Goal: Transaction & Acquisition: Purchase product/service

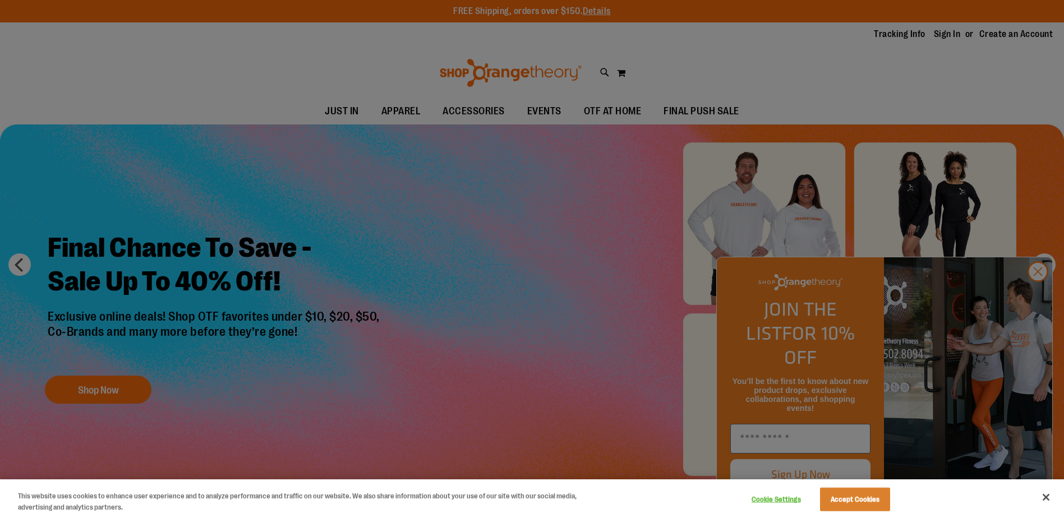
click at [949, 36] on div at bounding box center [532, 259] width 1064 height 518
drag, startPoint x: 859, startPoint y: 487, endPoint x: 863, endPoint y: 494, distance: 8.8
click at [862, 491] on div "Cookie Settings Accept Cookies" at bounding box center [819, 498] width 156 height 36
drag, startPoint x: 863, startPoint y: 494, endPoint x: 877, endPoint y: 503, distance: 16.6
click at [876, 505] on button "Accept Cookies" at bounding box center [855, 500] width 70 height 24
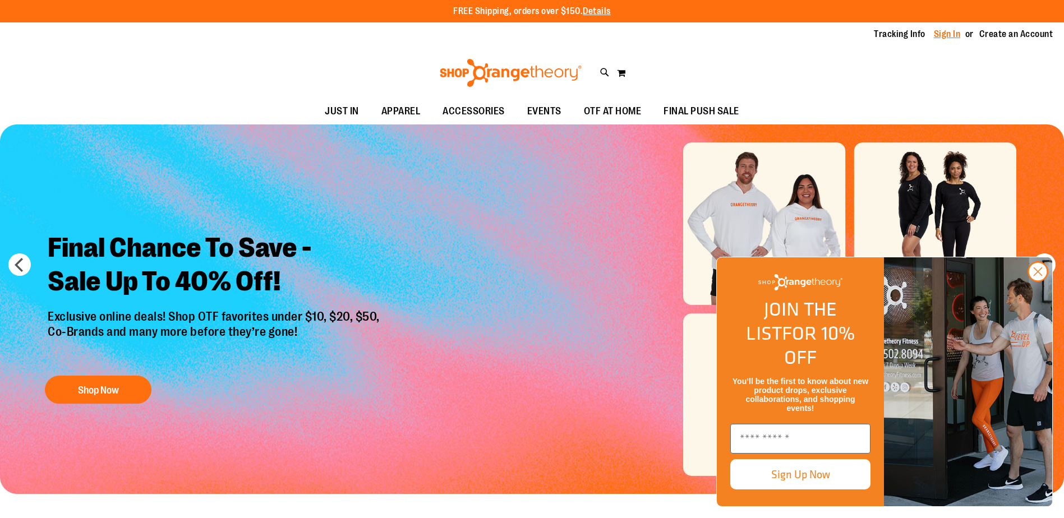
click at [935, 34] on link "Sign In" at bounding box center [946, 34] width 27 height 12
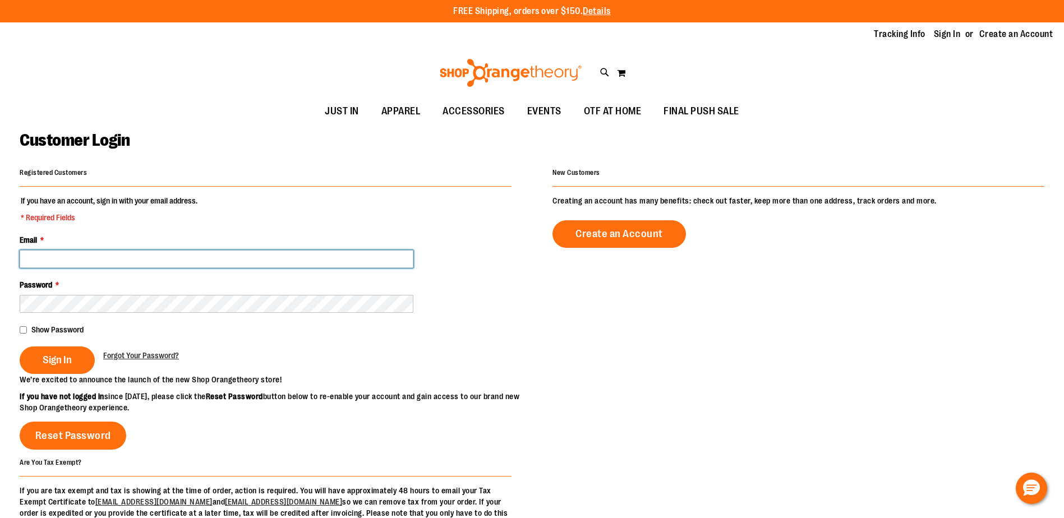
click at [91, 261] on input "Email *" at bounding box center [217, 259] width 394 height 18
type input "**********"
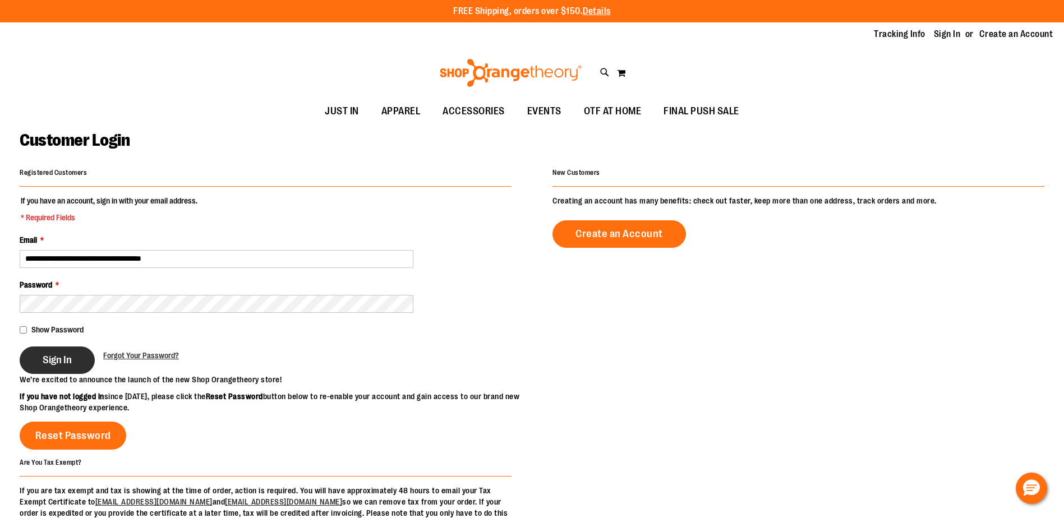
click at [48, 360] on span "Sign In" at bounding box center [57, 360] width 29 height 12
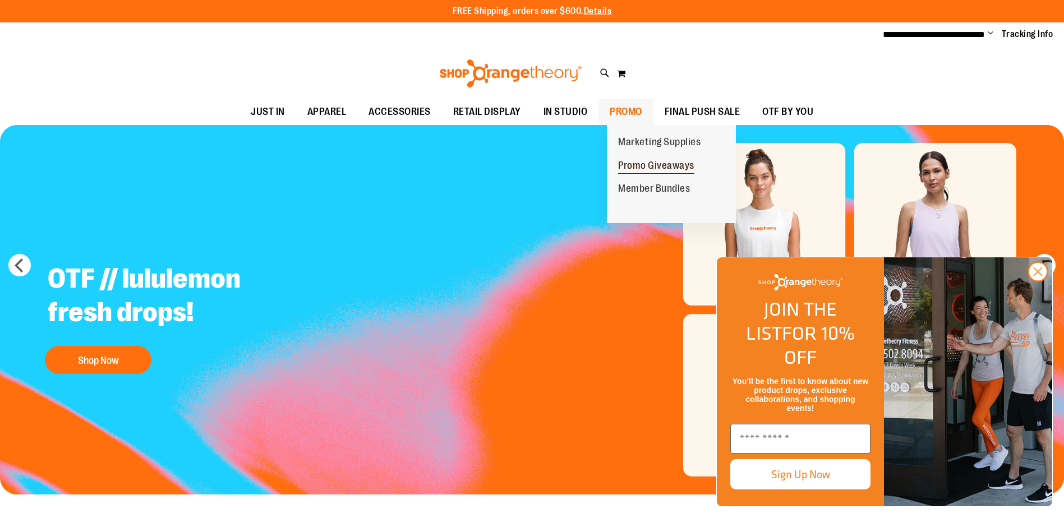
click at [637, 167] on span "Promo Giveaways" at bounding box center [656, 167] width 76 height 14
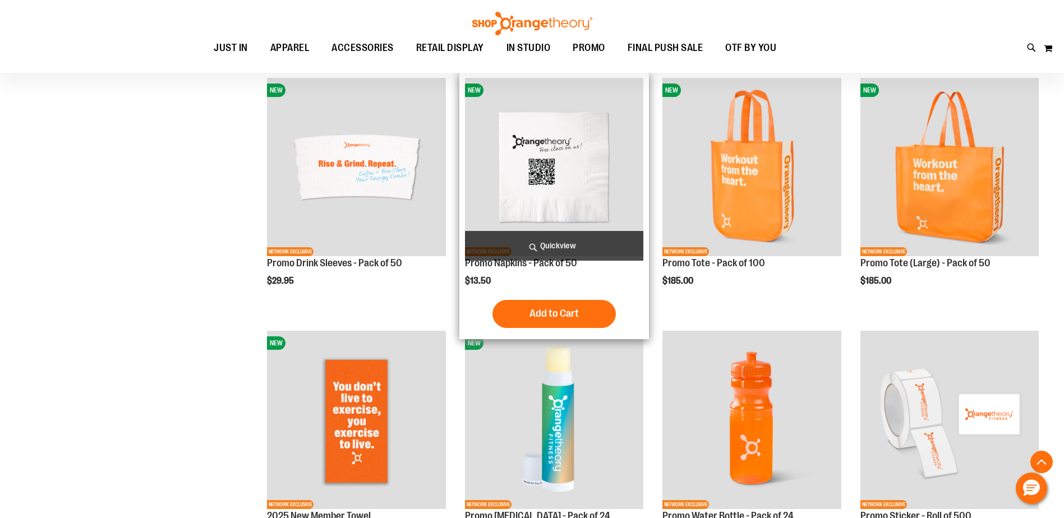
scroll to position [448, 0]
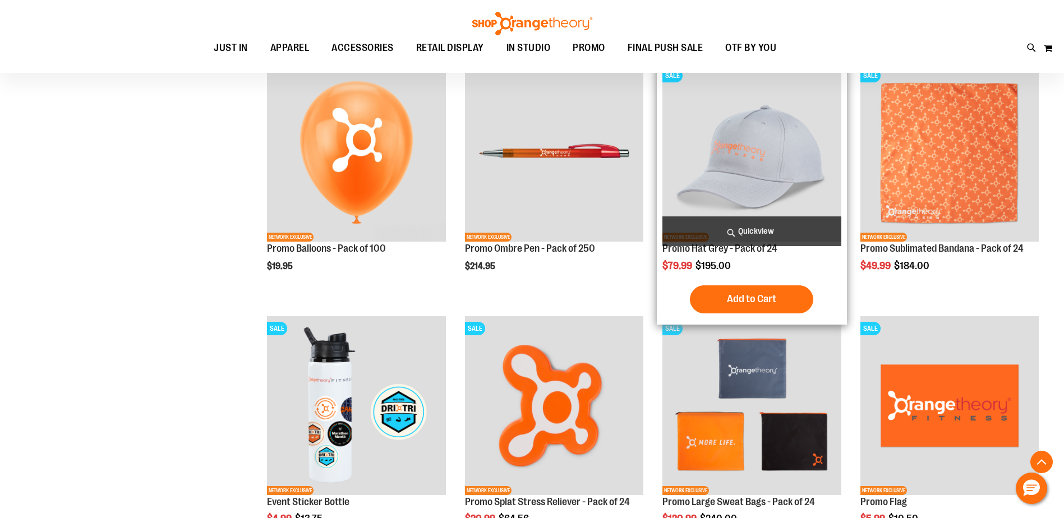
scroll to position [953, 0]
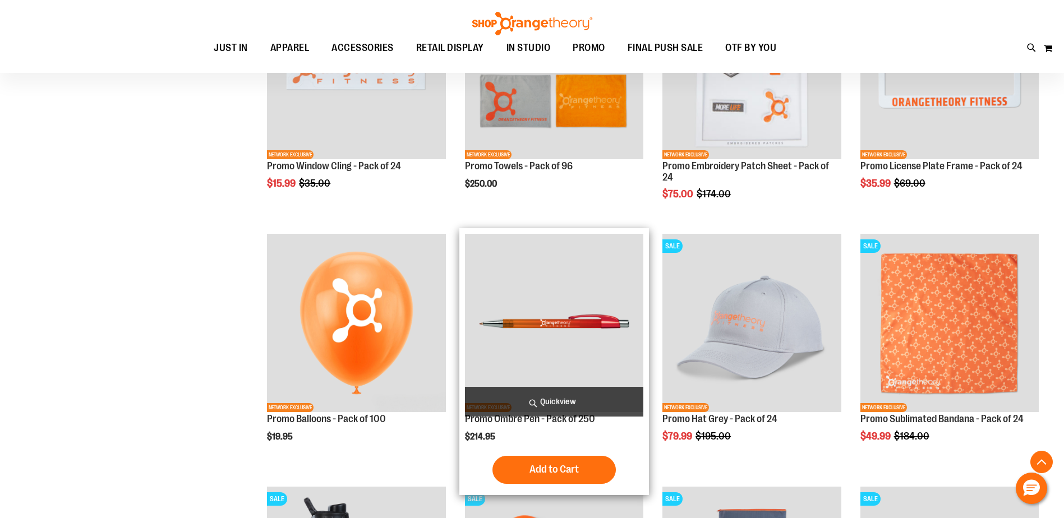
scroll to position [616, 0]
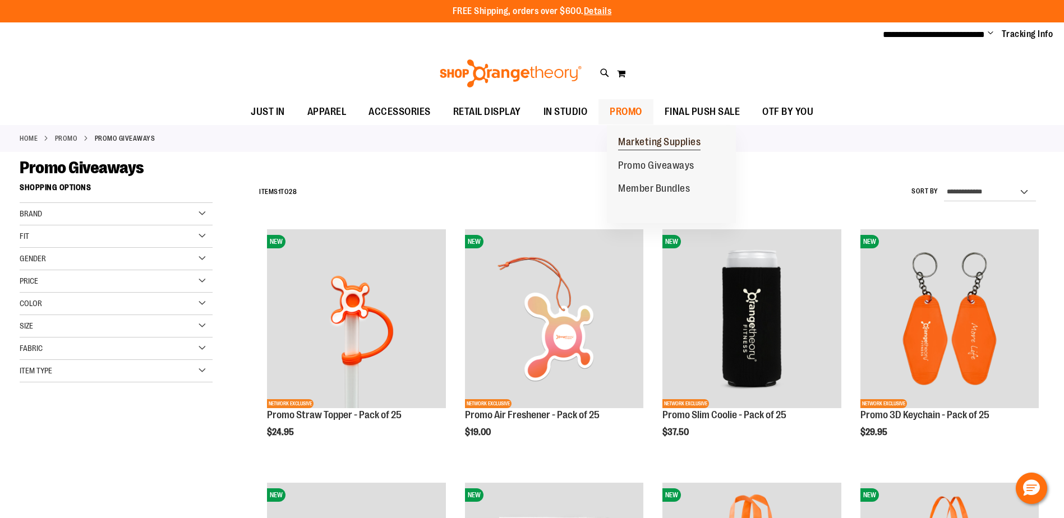
click at [659, 140] on span "Marketing Supplies" at bounding box center [659, 143] width 82 height 14
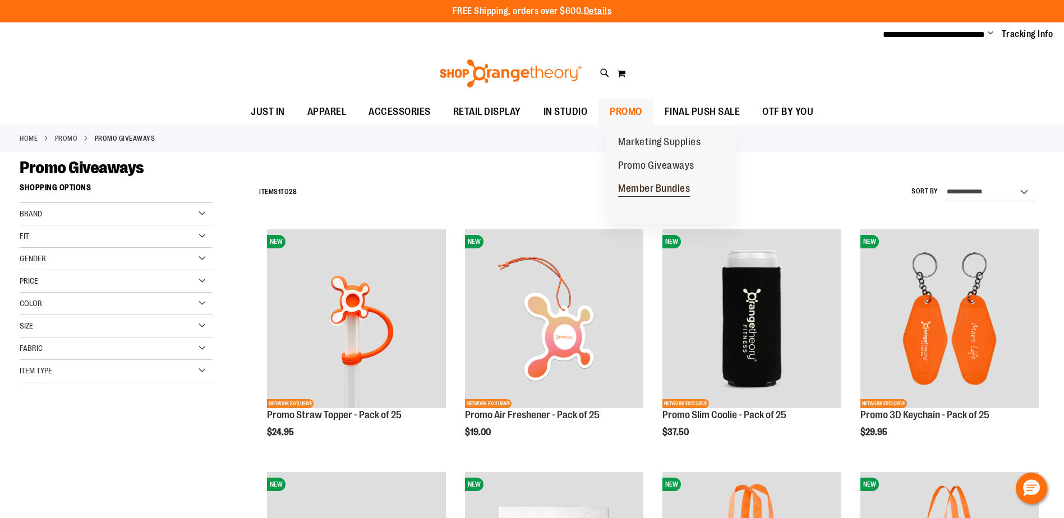
click at [654, 187] on span "Member Bundles" at bounding box center [654, 190] width 72 height 14
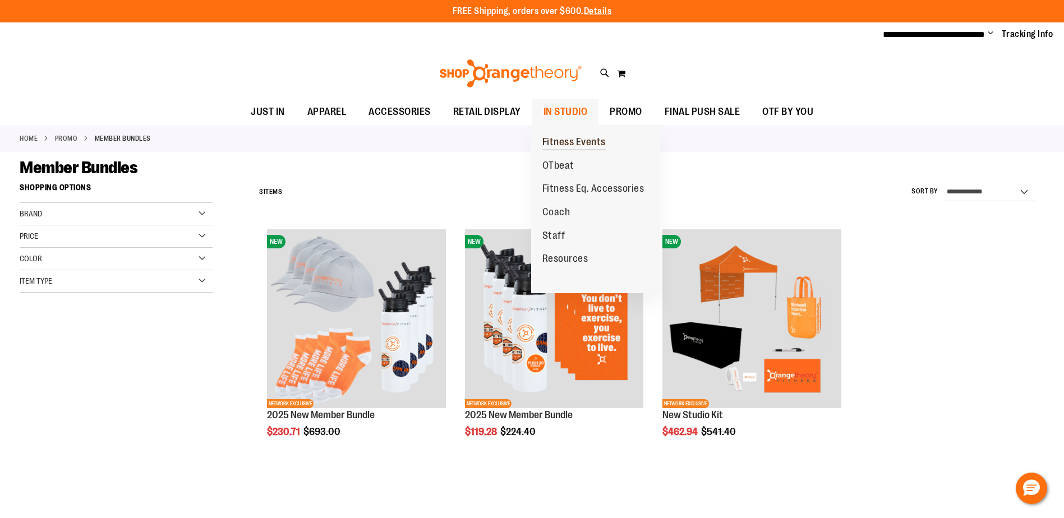
click at [567, 144] on span "Fitness Events" at bounding box center [573, 143] width 63 height 14
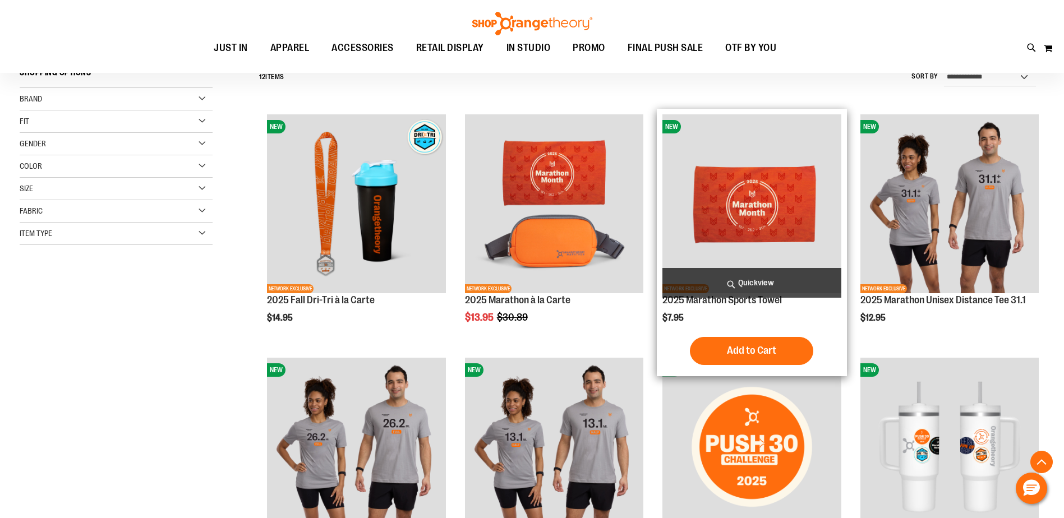
scroll to position [112, 0]
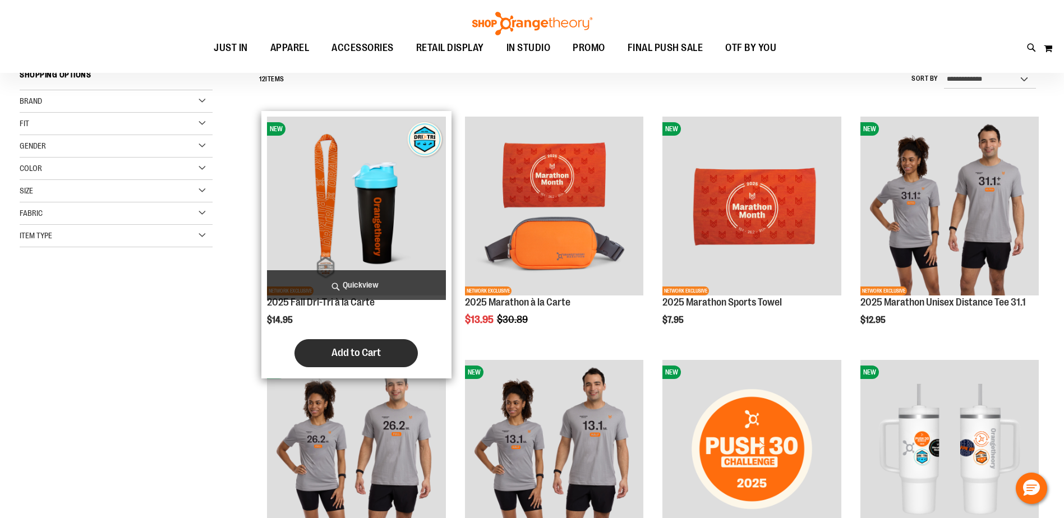
click at [346, 350] on span "Add to Cart" at bounding box center [355, 352] width 49 height 12
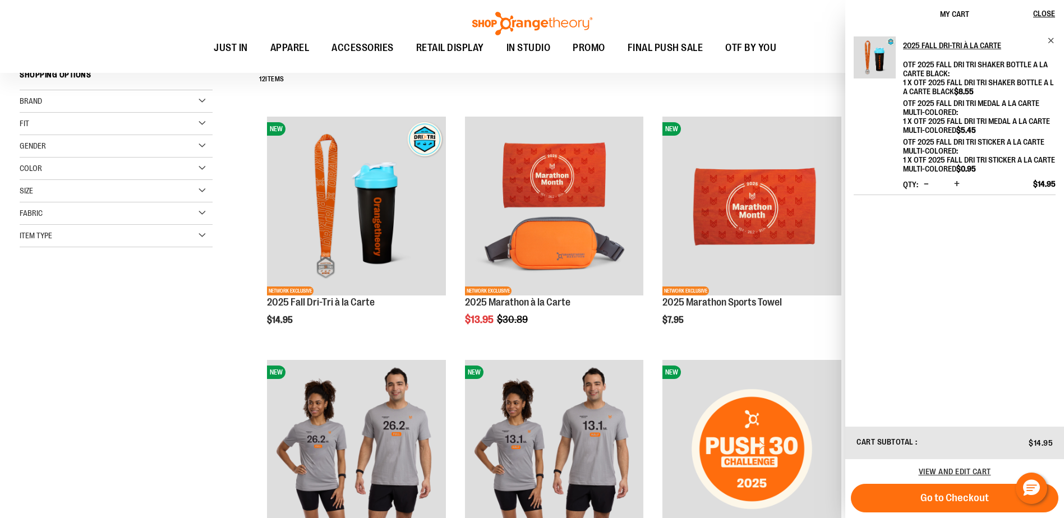
click at [959, 182] on span "Increase product quantity" at bounding box center [957, 183] width 6 height 11
click at [959, 184] on span "Increase product quantity" at bounding box center [957, 183] width 6 height 11
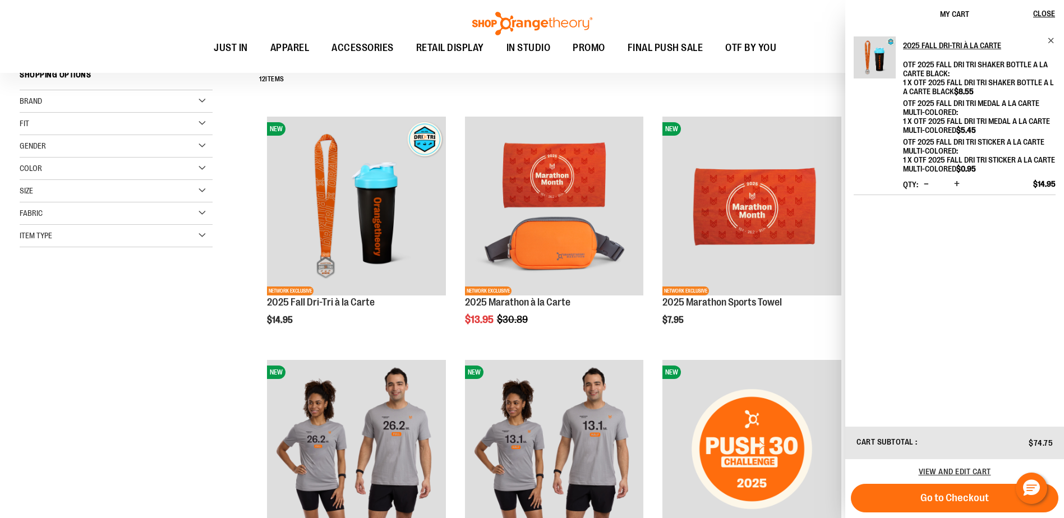
click at [959, 184] on span "Increase product quantity" at bounding box center [957, 183] width 6 height 11
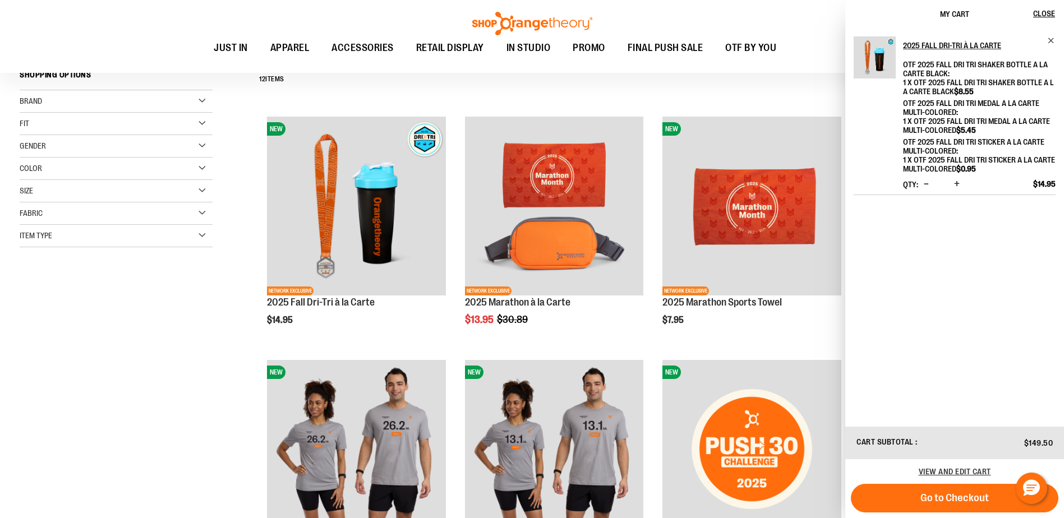
click at [964, 506] on button "Go to Checkout" at bounding box center [954, 498] width 207 height 29
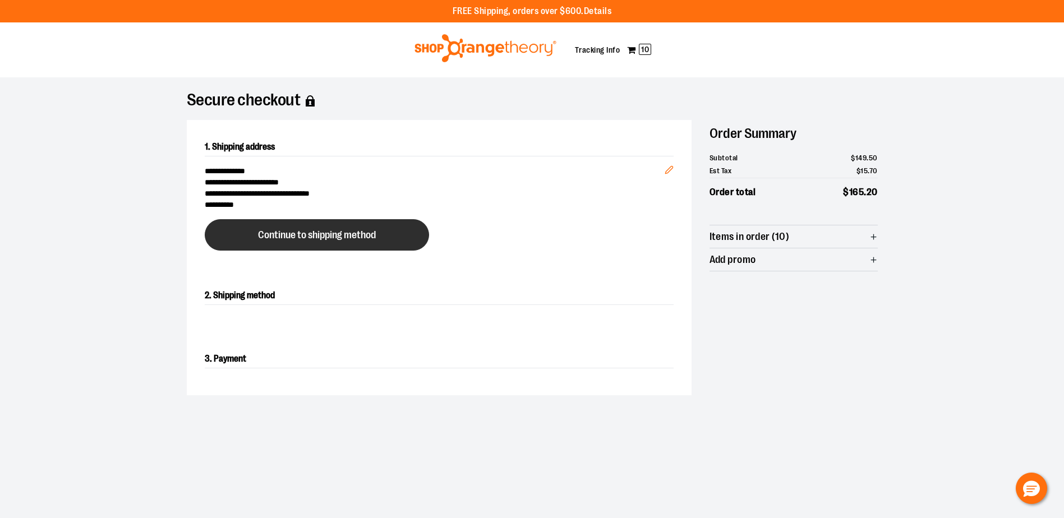
click at [326, 234] on span "Continue to shipping method" at bounding box center [317, 235] width 118 height 11
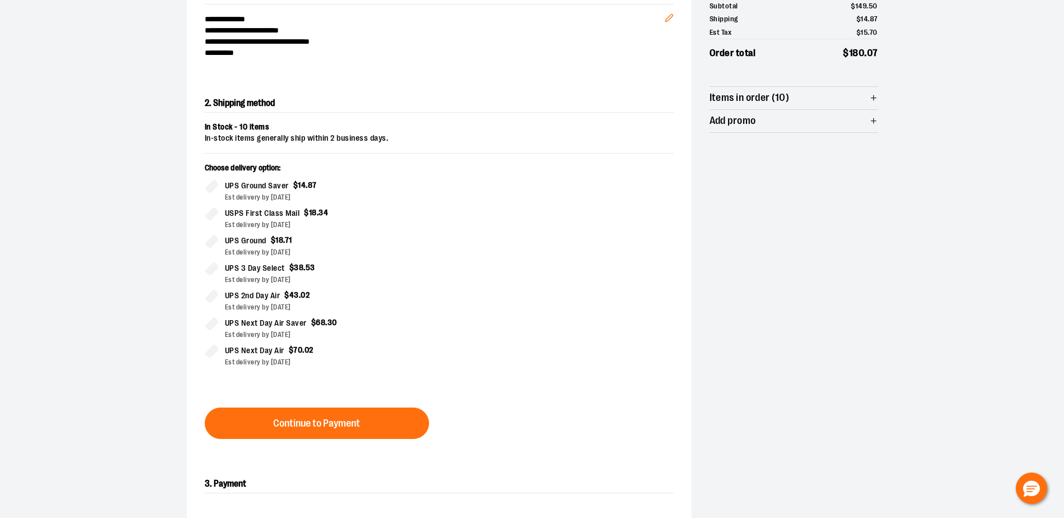
scroll to position [180, 0]
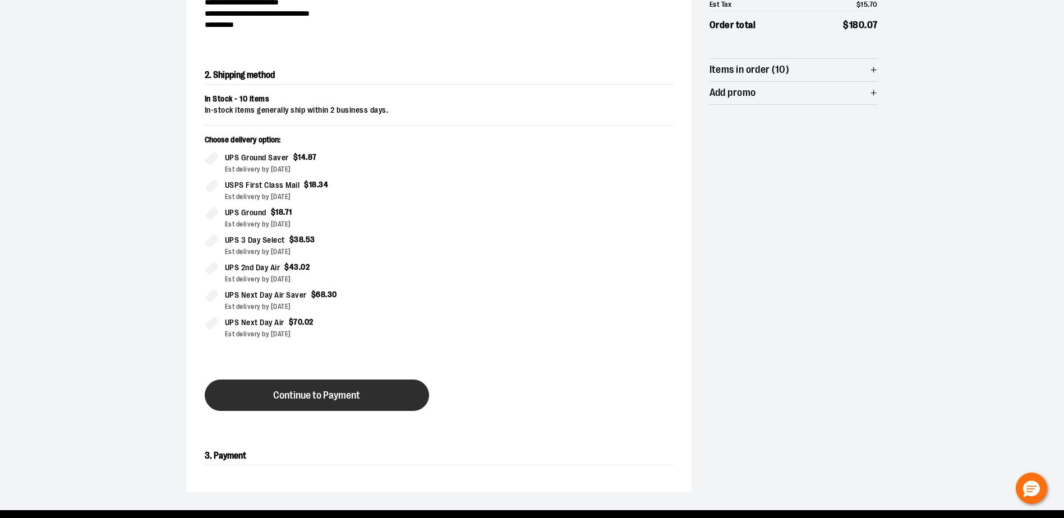
click at [272, 386] on button "Continue to Payment" at bounding box center [317, 395] width 224 height 31
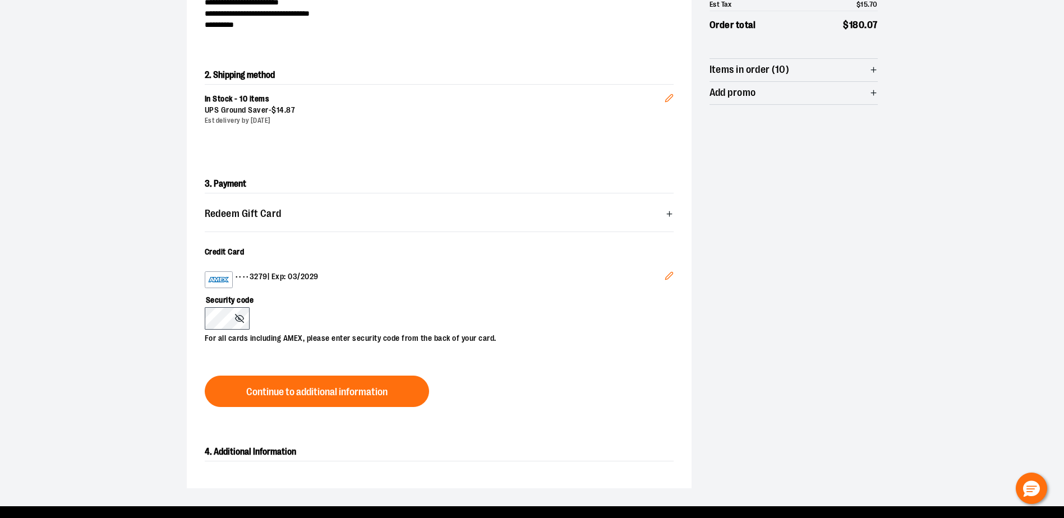
click at [283, 374] on div "3. Payment Redeem Gift Card Card number * Pin number * Apply gift card Cancel C…" at bounding box center [439, 291] width 505 height 268
click at [284, 399] on button "Continue to additional information" at bounding box center [317, 391] width 224 height 31
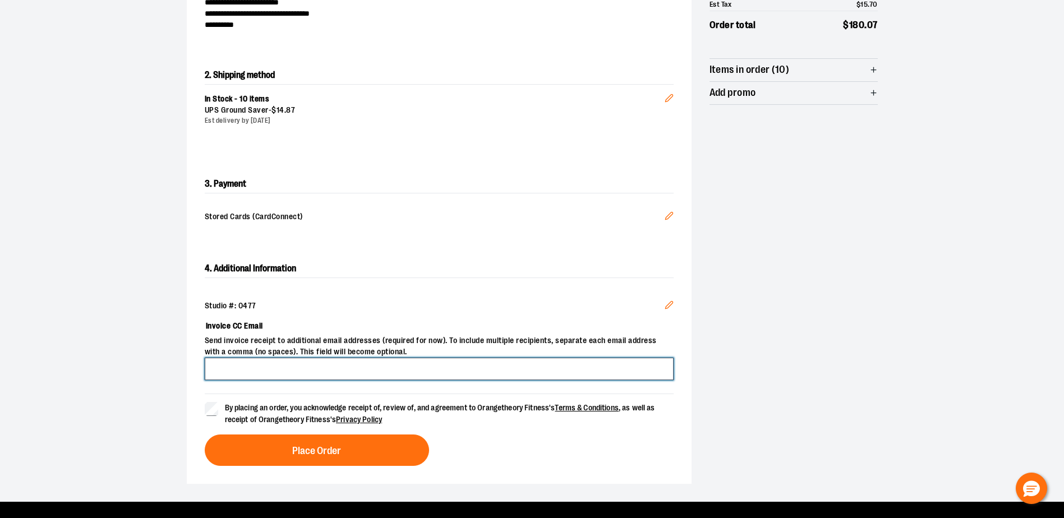
click at [243, 375] on input "Invoice CC Email" at bounding box center [439, 369] width 469 height 22
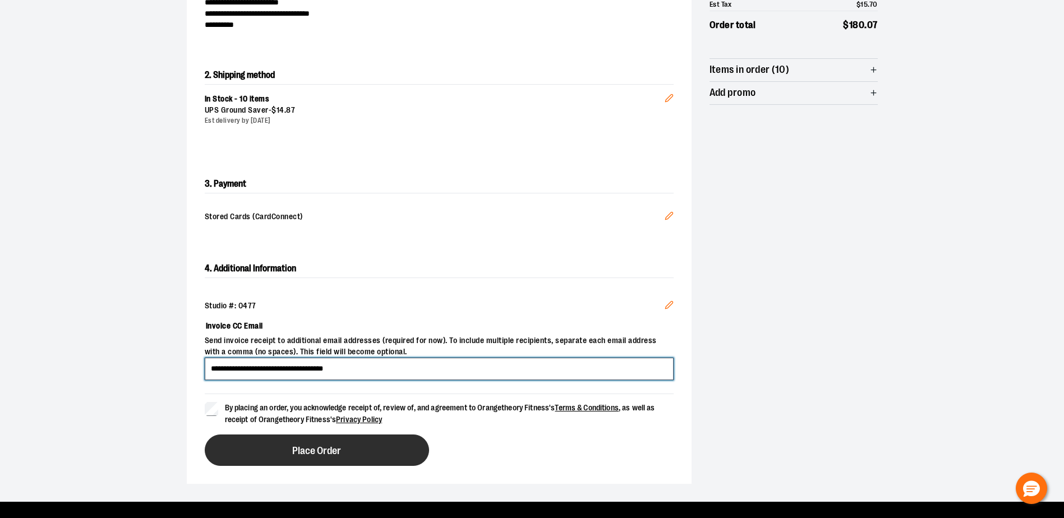
type input "**********"
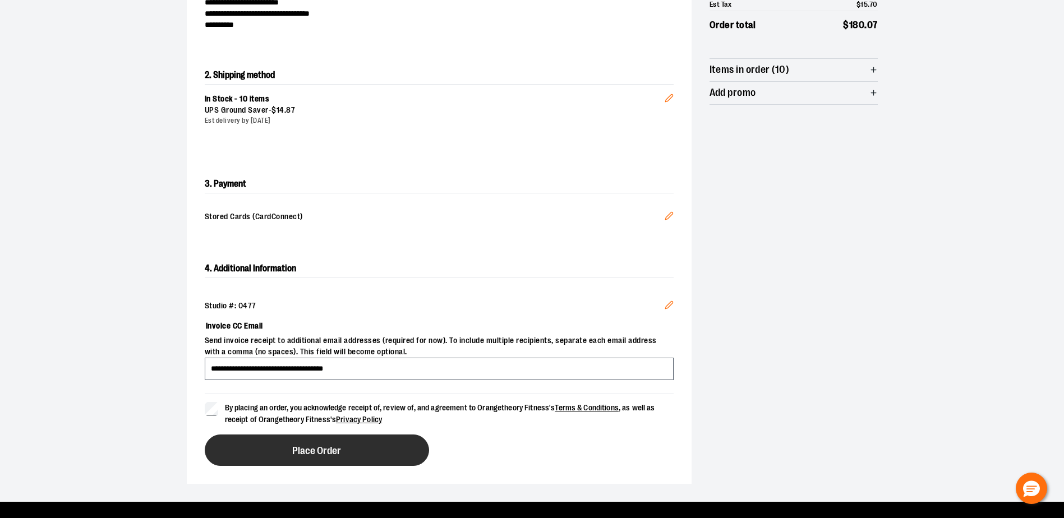
click at [249, 461] on button "Place Order" at bounding box center [317, 450] width 224 height 31
